Goal: Browse casually: Explore the website without a specific task or goal

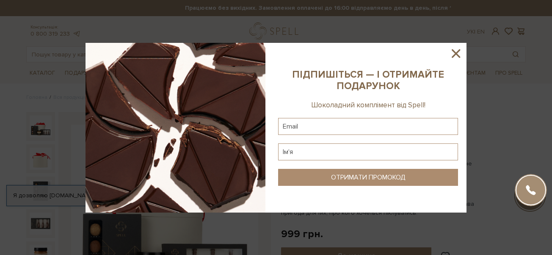
click at [454, 53] on icon at bounding box center [456, 53] width 14 height 14
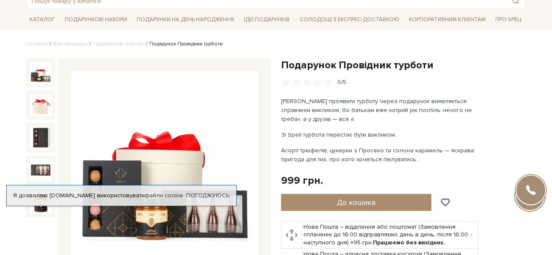
scroll to position [131, 0]
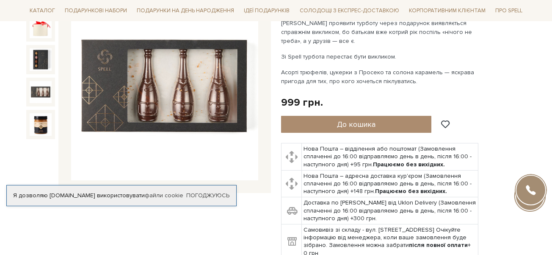
click at [46, 92] on img at bounding box center [41, 92] width 22 height 22
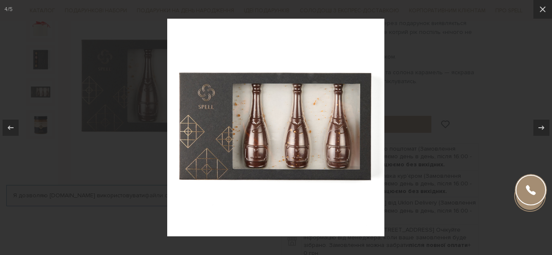
click at [68, 130] on div at bounding box center [276, 127] width 552 height 255
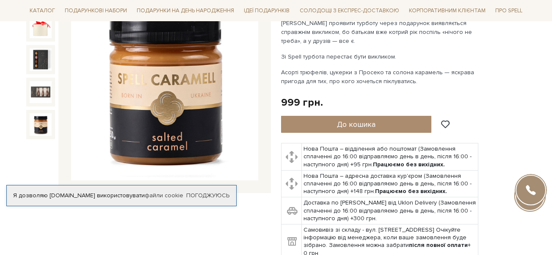
click at [32, 126] on img at bounding box center [41, 124] width 22 height 22
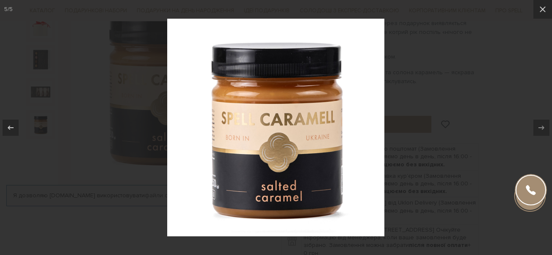
click at [76, 133] on div at bounding box center [276, 127] width 552 height 255
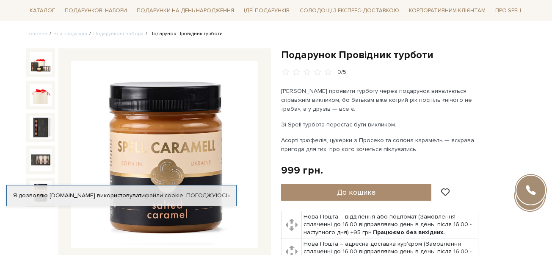
scroll to position [52, 0]
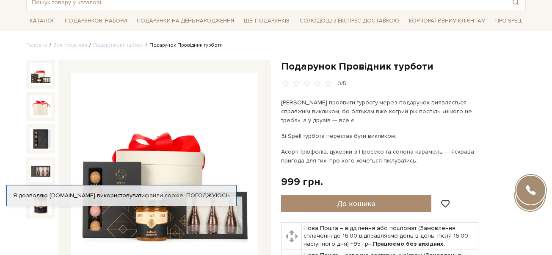
click at [49, 78] on img at bounding box center [41, 74] width 22 height 22
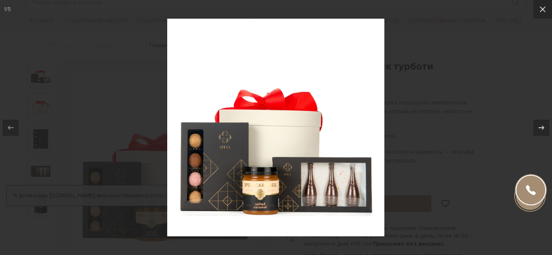
click at [97, 148] on div at bounding box center [276, 127] width 552 height 255
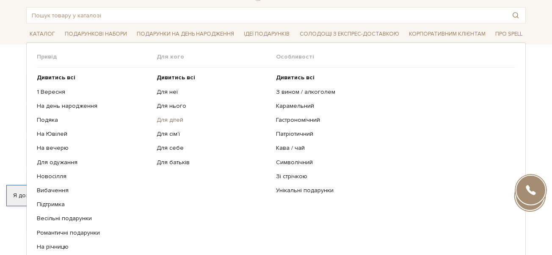
scroll to position [80, 0]
